Goal: Information Seeking & Learning: Learn about a topic

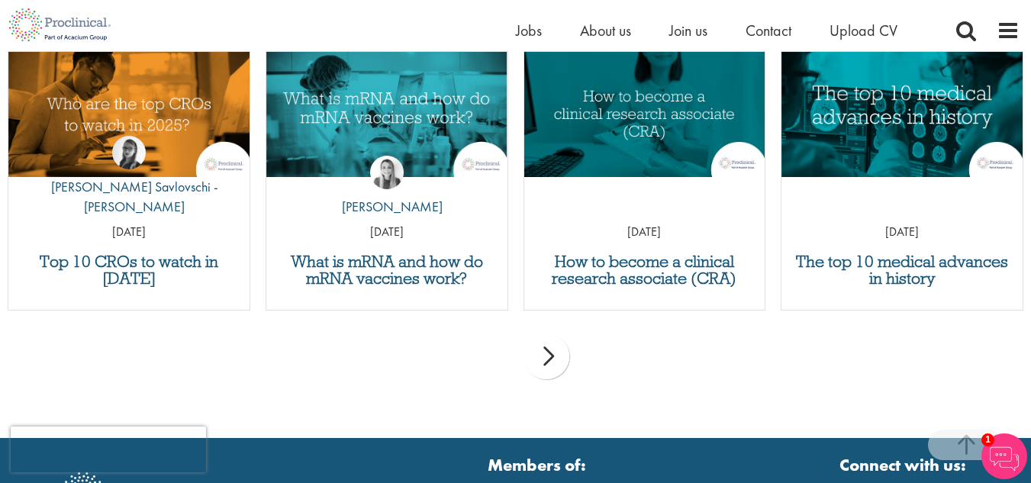
scroll to position [2323, 0]
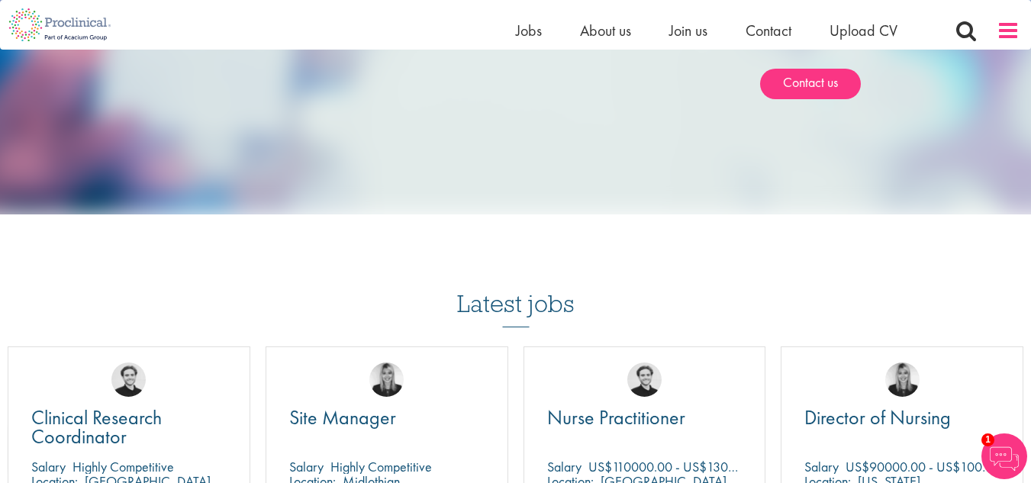
click at [1002, 37] on span at bounding box center [1008, 30] width 23 height 23
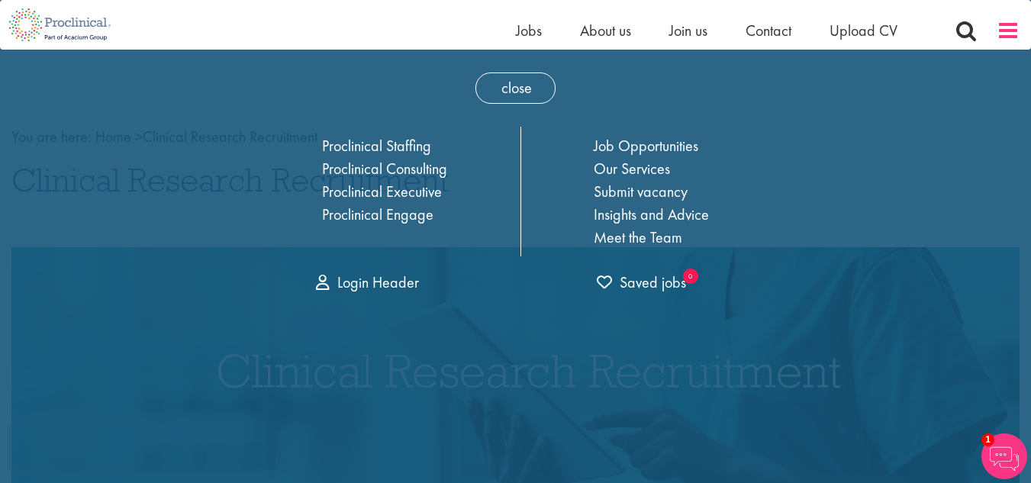
scroll to position [0, 0]
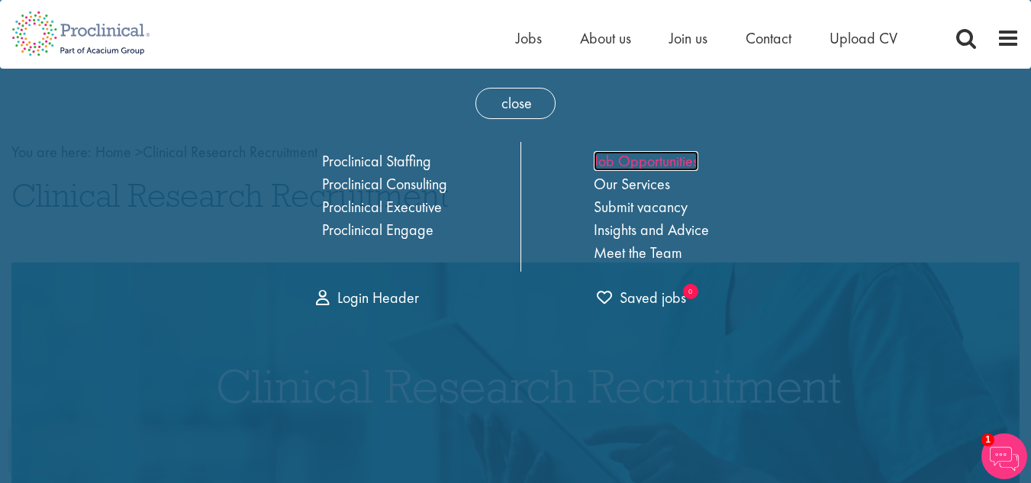
click at [615, 160] on link "Job Opportunities" at bounding box center [646, 161] width 105 height 20
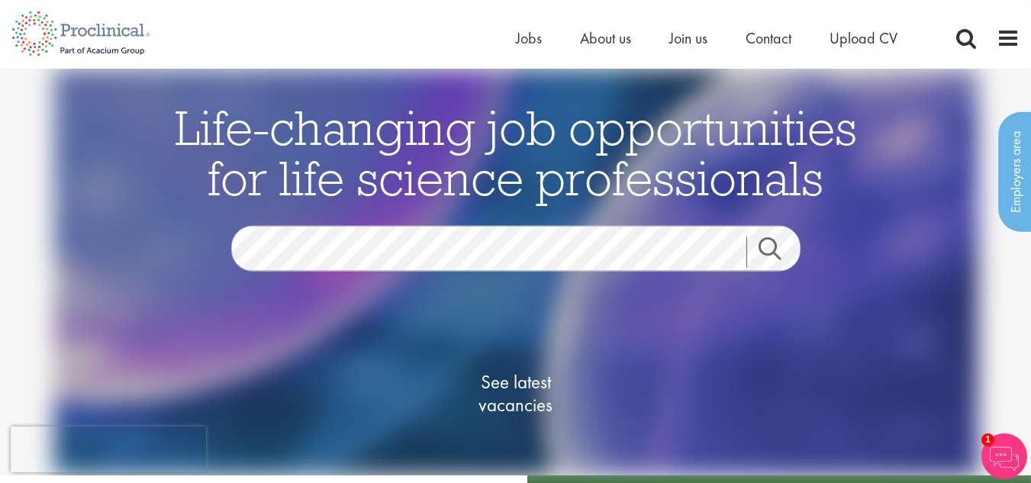
click at [783, 267] on link "Search" at bounding box center [779, 252] width 66 height 31
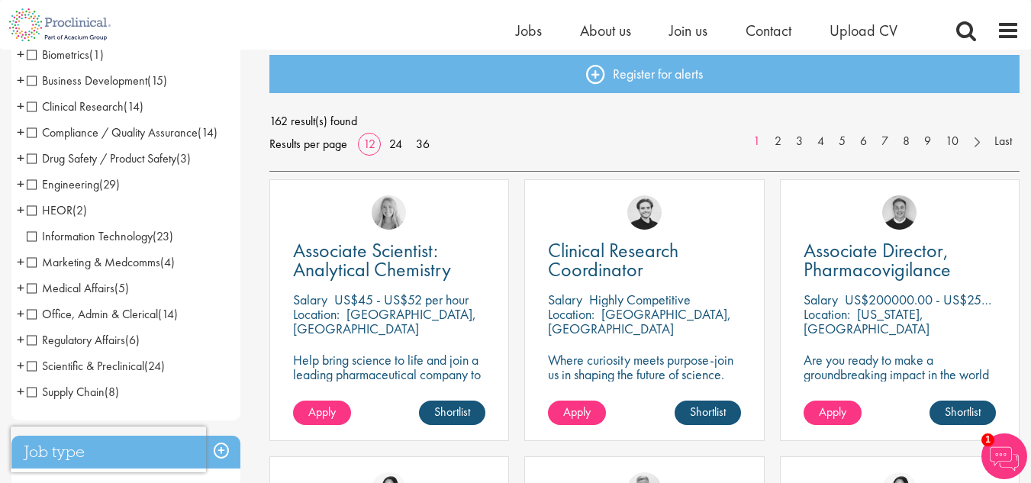
scroll to position [172, 0]
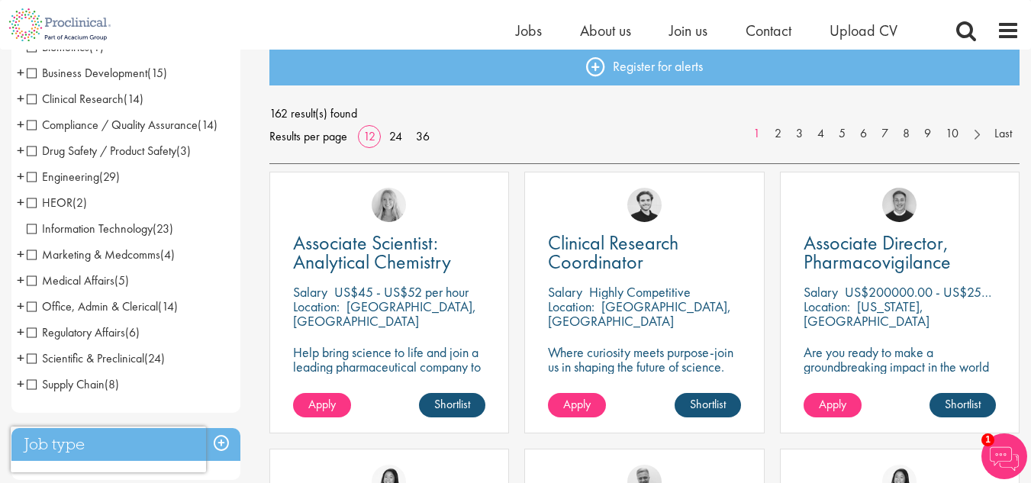
click at [102, 99] on span "Clinical Research" at bounding box center [75, 99] width 97 height 16
click at [31, 334] on span "Regulatory Affairs" at bounding box center [76, 332] width 98 height 16
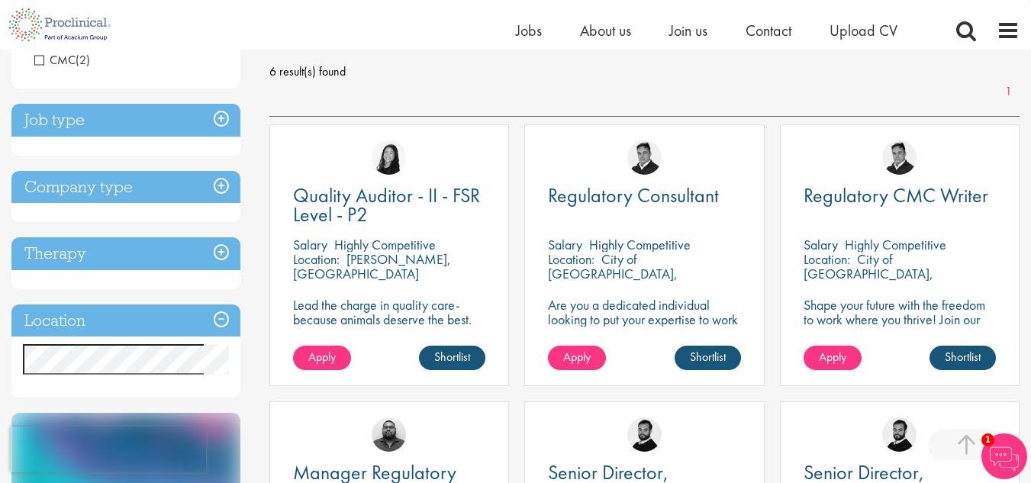
scroll to position [214, 0]
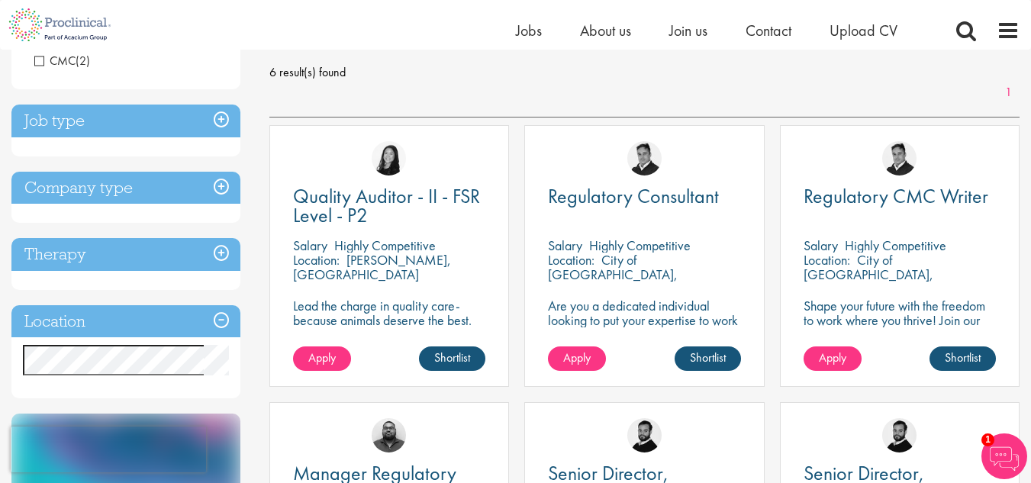
click at [216, 125] on h3 "Job type" at bounding box center [125, 121] width 229 height 33
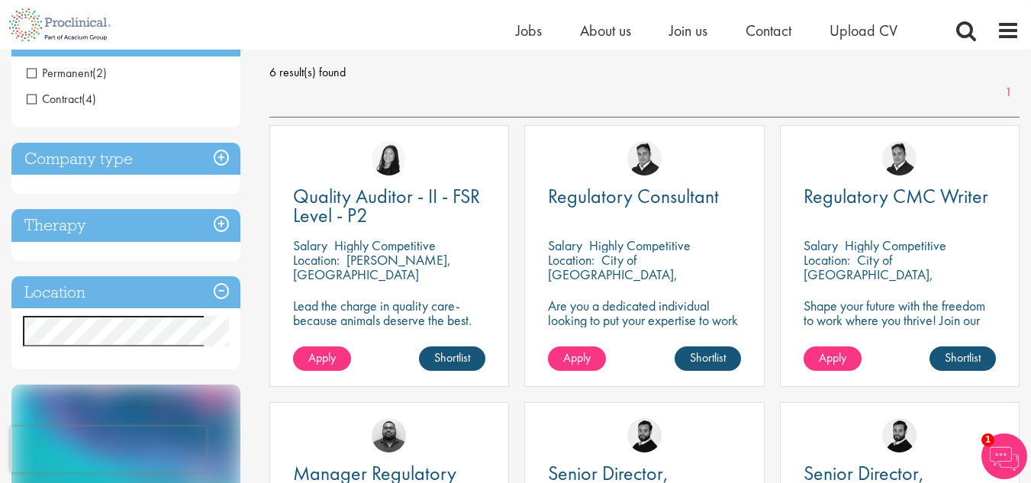
click at [254, 108] on div "Discipline Regulatory Affairs (6) - + Senior/Director & VP (3) Consultant / Spe…" at bounding box center [129, 367] width 258 height 835
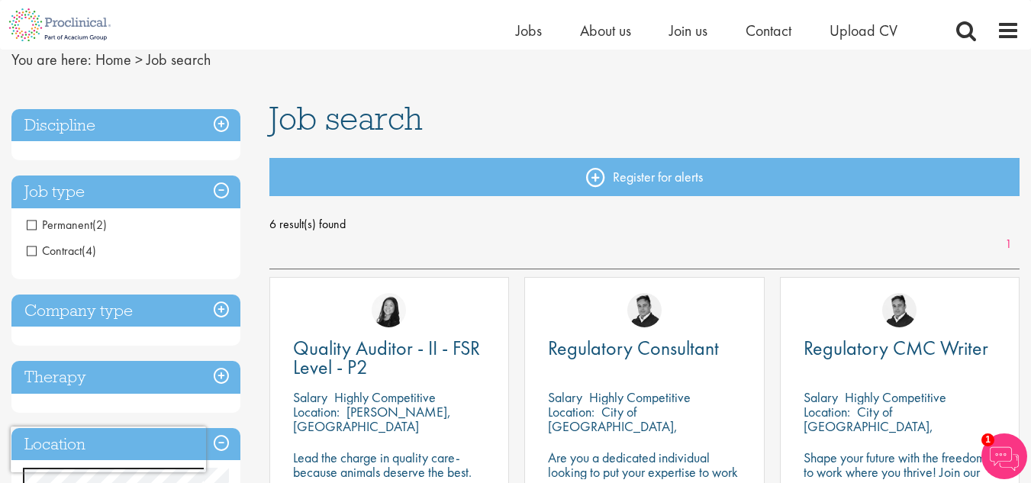
scroll to position [61, 0]
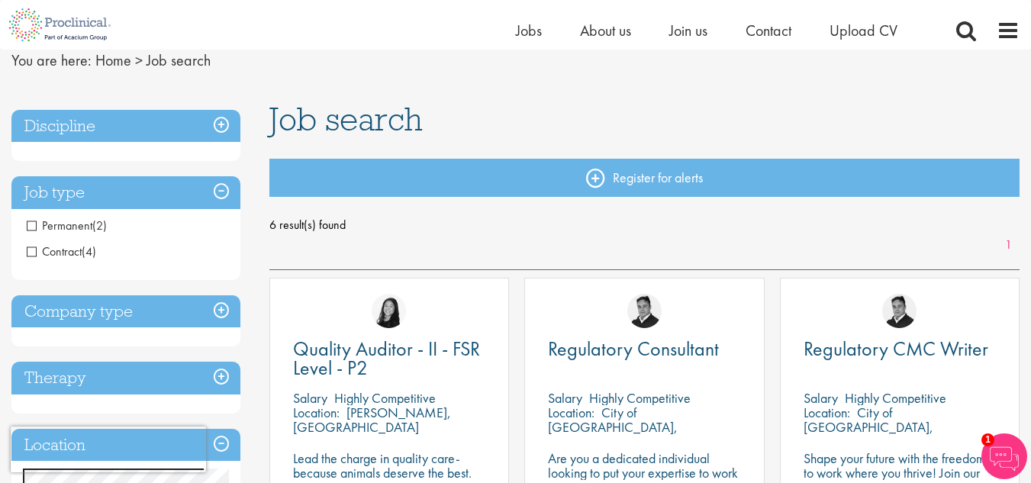
click at [228, 118] on h3 "Discipline" at bounding box center [125, 126] width 229 height 33
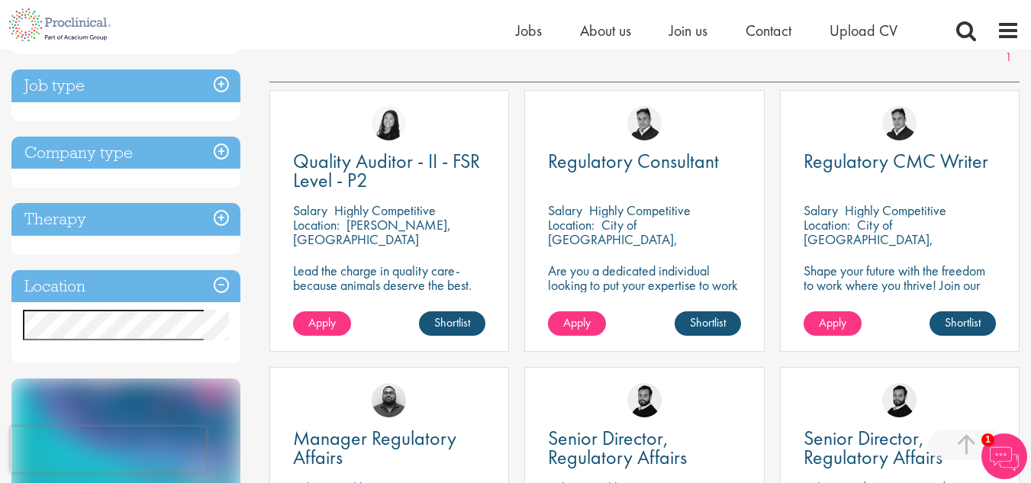
scroll to position [336, 0]
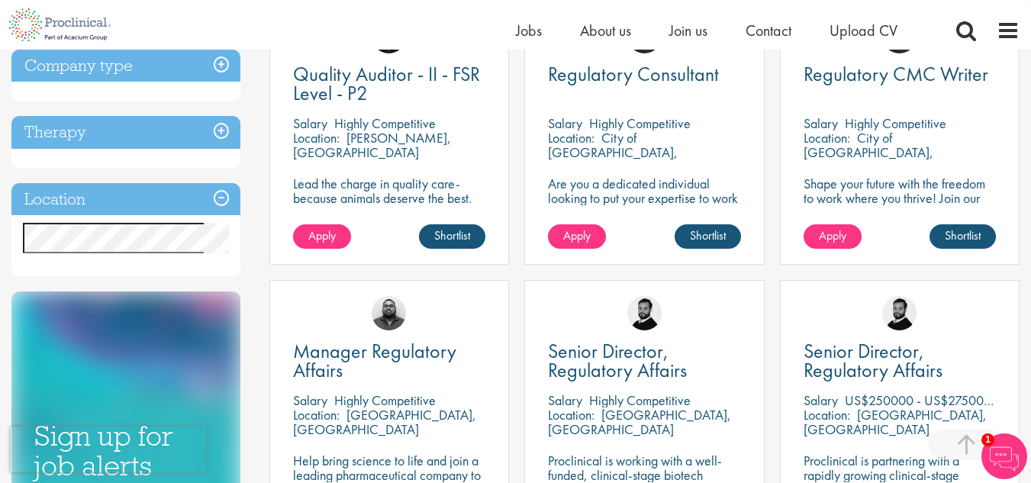
click at [221, 68] on h3 "Company type" at bounding box center [125, 66] width 229 height 33
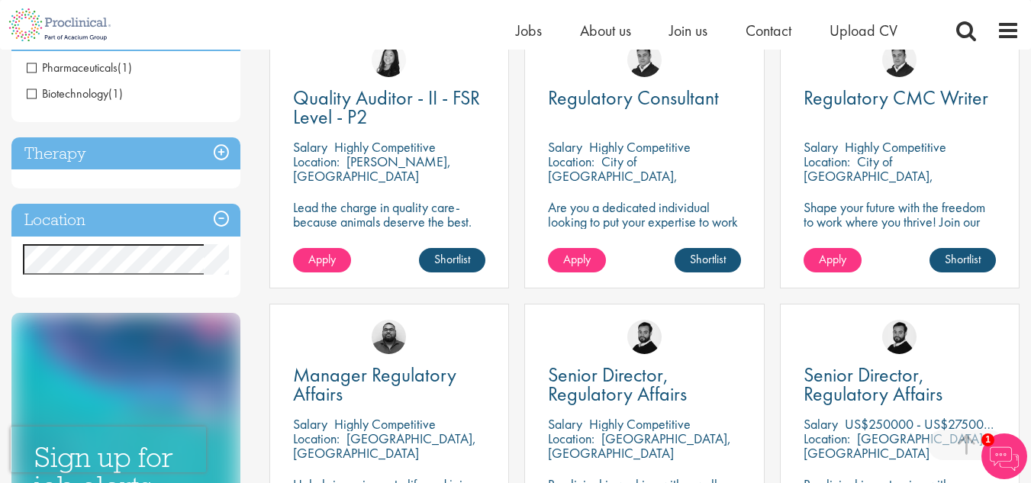
scroll to position [255, 0]
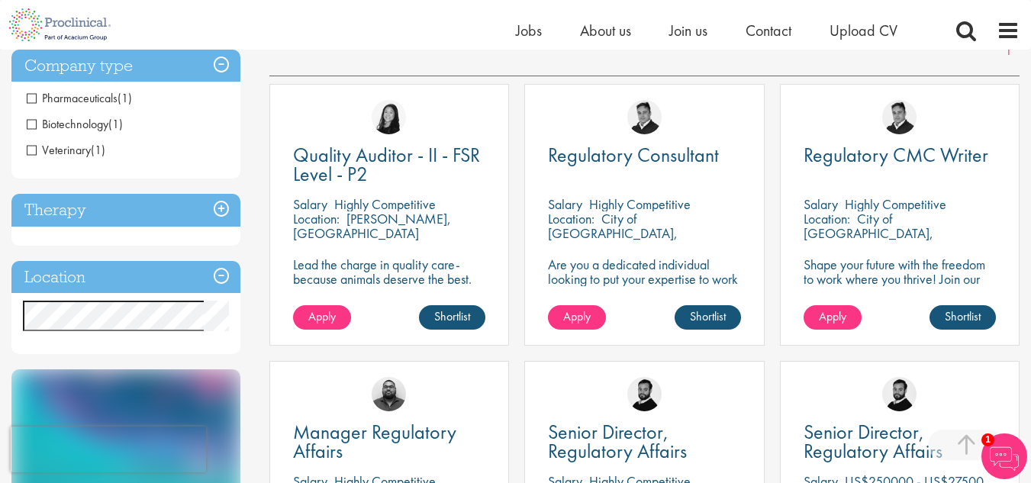
click at [229, 209] on h3 "Therapy" at bounding box center [125, 210] width 229 height 33
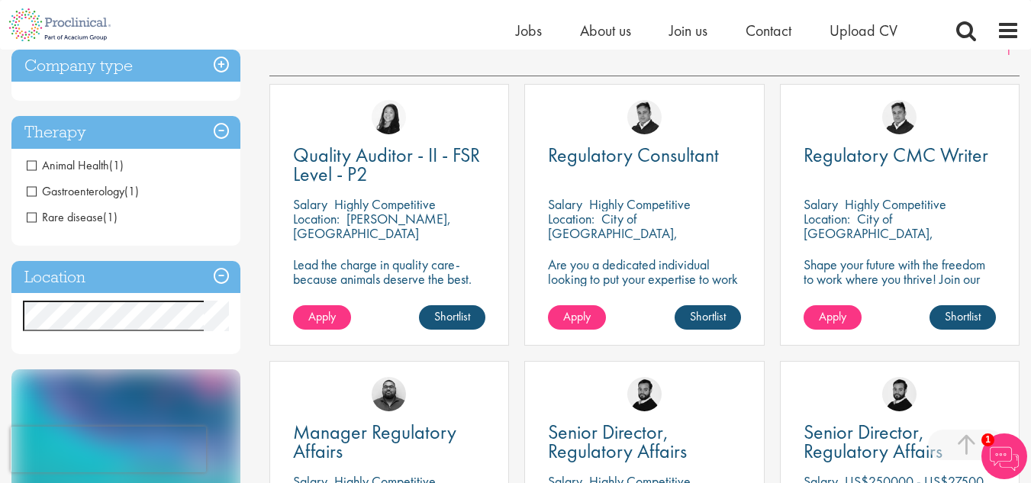
click at [219, 276] on h3 "Location" at bounding box center [125, 277] width 229 height 33
click at [249, 233] on div "Discipline Regulatory Affairs (6) - + Senior/Director & VP (3) Consultant / Spe…" at bounding box center [129, 338] width 258 height 861
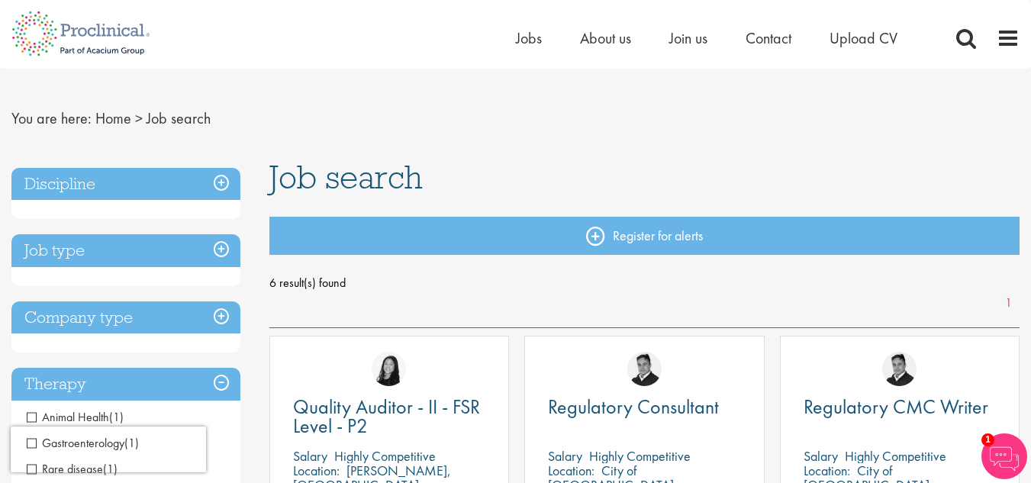
scroll to position [0, 0]
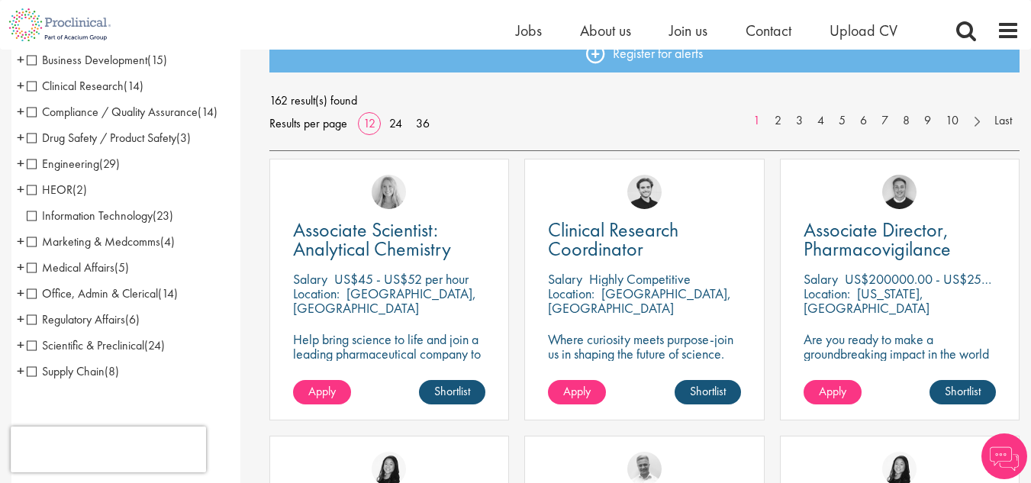
scroll to position [171, 0]
